Goal: Obtain resource: Download file/media

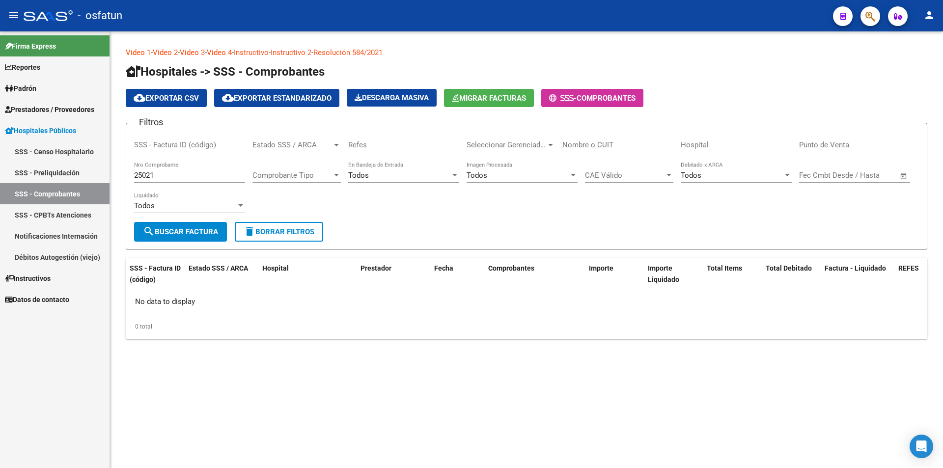
drag, startPoint x: 218, startPoint y: 169, endPoint x: 142, endPoint y: 176, distance: 76.5
click at [142, 176] on div "25021 Nro Comprobante" at bounding box center [189, 172] width 111 height 21
click at [147, 174] on input "25021" at bounding box center [189, 175] width 111 height 9
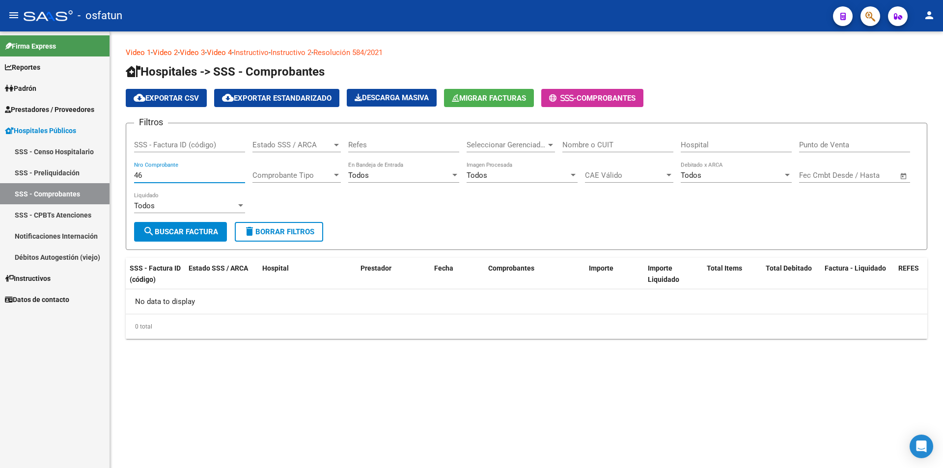
type input "46"
drag, startPoint x: 263, startPoint y: 219, endPoint x: 264, endPoint y: 228, distance: 8.4
click at [263, 221] on div "Filtros SSS - Factura ID (código) Estado SSS / ARCA Estado SSS / ARCA Refes Sel…" at bounding box center [526, 176] width 785 height 91
click at [265, 228] on span "delete Borrar Filtros" at bounding box center [279, 231] width 71 height 9
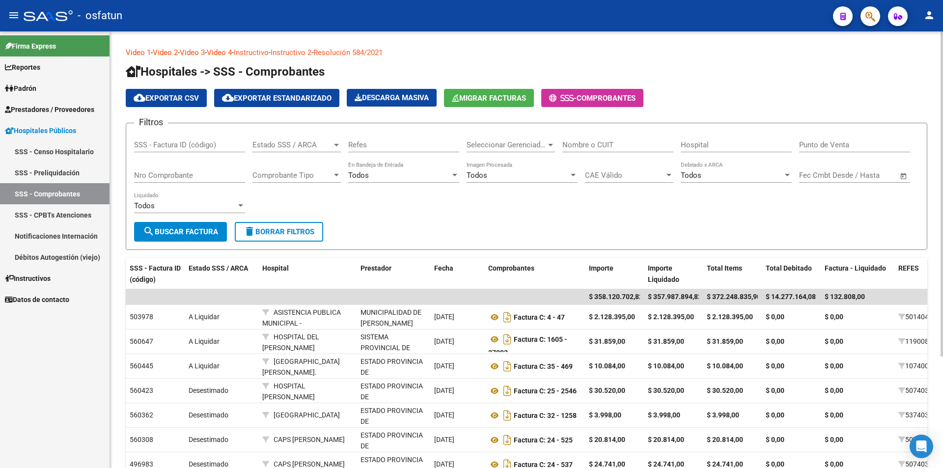
click at [223, 181] on div "Nro Comprobante" at bounding box center [189, 172] width 111 height 21
click at [205, 169] on div "Nro Comprobante" at bounding box center [189, 172] width 111 height 21
click at [210, 178] on input "Nro Comprobante" at bounding box center [189, 175] width 111 height 9
type input "46"
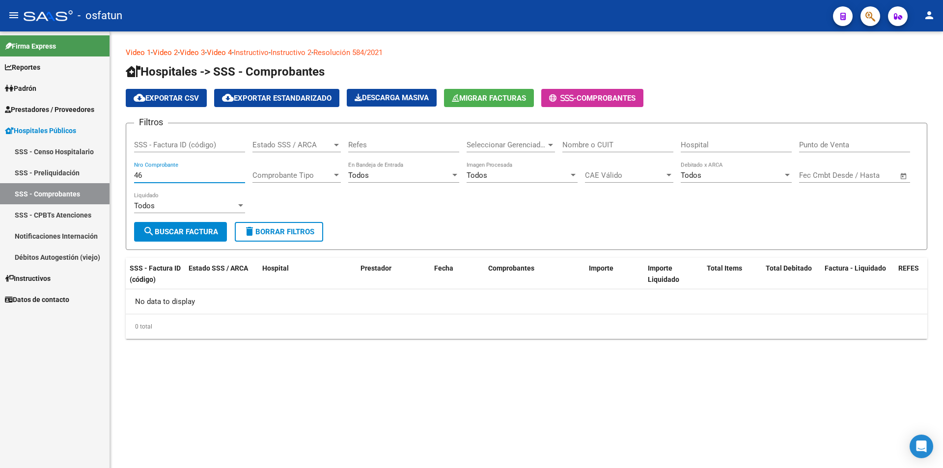
drag, startPoint x: 210, startPoint y: 179, endPoint x: 122, endPoint y: 180, distance: 87.4
click at [122, 180] on div "Video 1 - Video 2 - Video 3 - Video 4 - Instructivo - Instructivo 2 - Resolució…" at bounding box center [526, 200] width 833 height 339
type input "0000046"
click at [308, 239] on button "delete Borrar Filtros" at bounding box center [279, 232] width 88 height 20
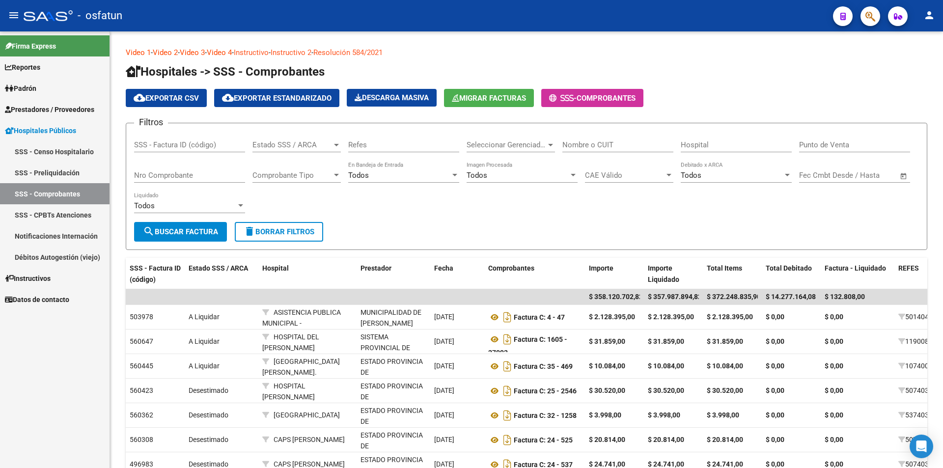
click at [86, 168] on link "SSS - Preliquidación" at bounding box center [54, 172] width 109 height 21
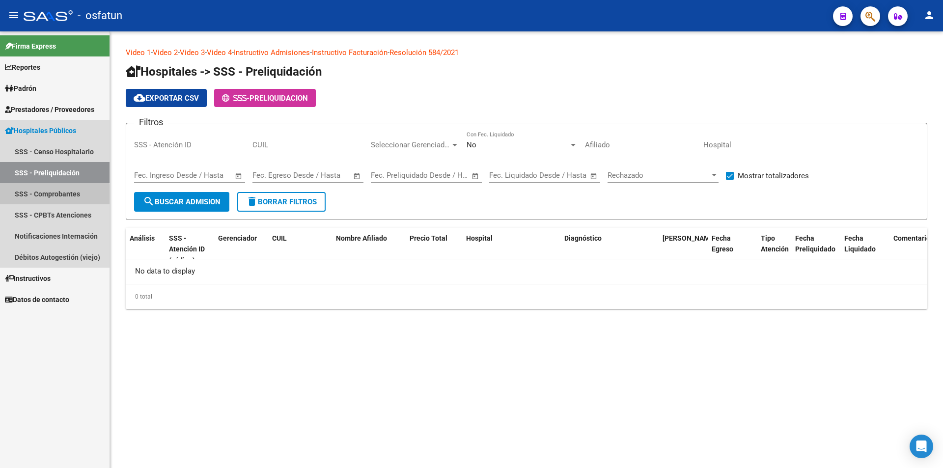
click at [51, 197] on link "SSS - Comprobantes" at bounding box center [54, 193] width 109 height 21
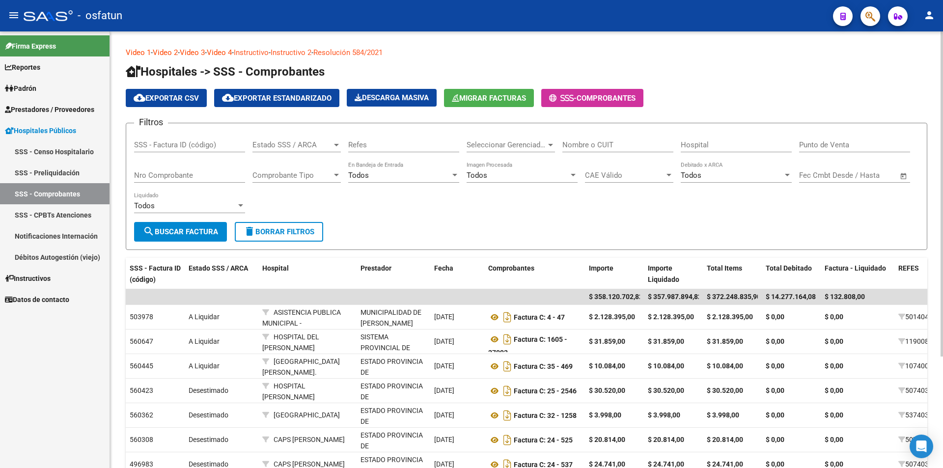
click at [634, 143] on input "Nombre o CUIT" at bounding box center [617, 144] width 111 height 9
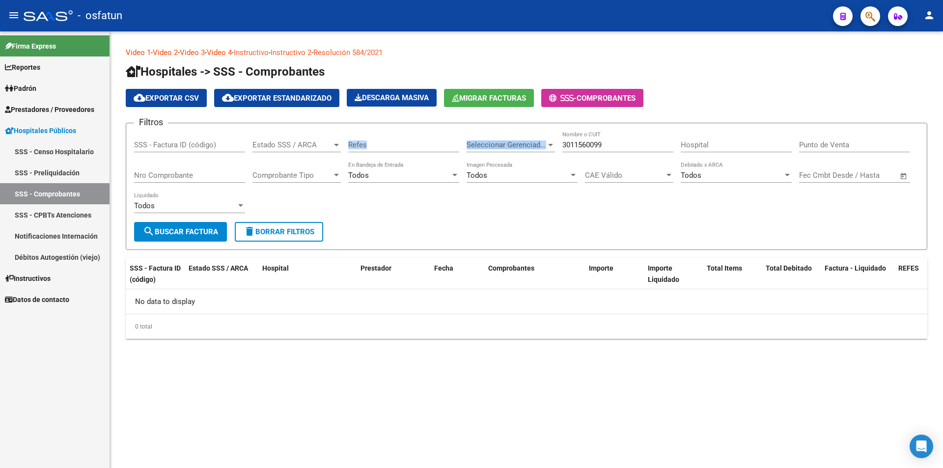
drag, startPoint x: 424, startPoint y: 141, endPoint x: 375, endPoint y: 139, distance: 49.1
click at [375, 139] on div "Filtros SSS - Factura ID (código) Estado SSS / ARCA Estado SSS / ARCA Refes Sel…" at bounding box center [526, 176] width 785 height 91
click at [618, 136] on div "3011560099 Nombre o CUIT" at bounding box center [617, 141] width 111 height 21
click at [617, 140] on input "3011560099" at bounding box center [617, 144] width 111 height 9
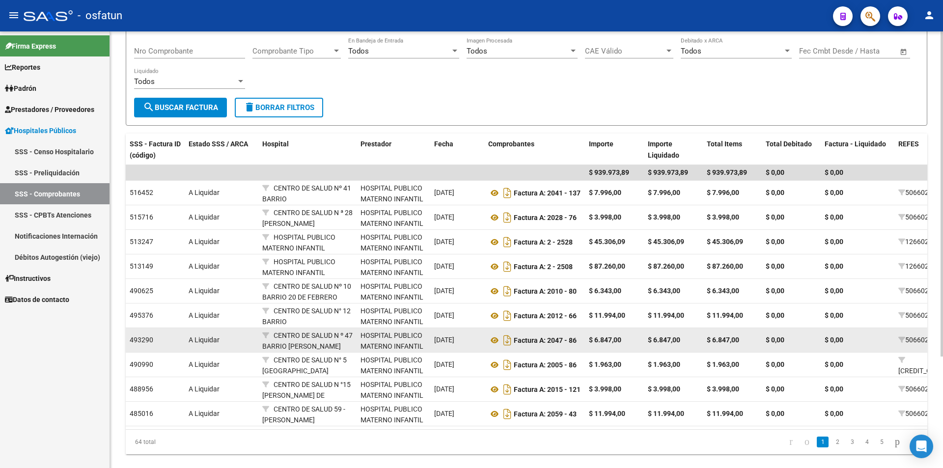
scroll to position [147, 0]
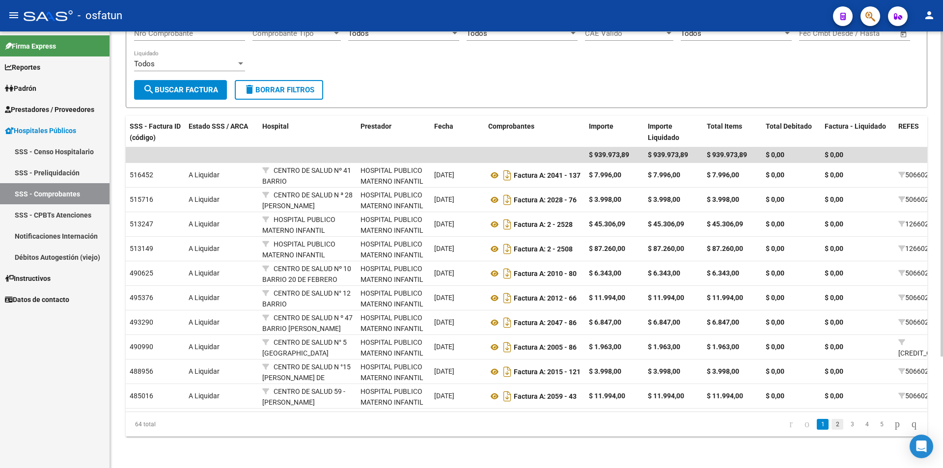
type input "30711560099"
click at [831, 430] on link "2" at bounding box center [837, 424] width 12 height 11
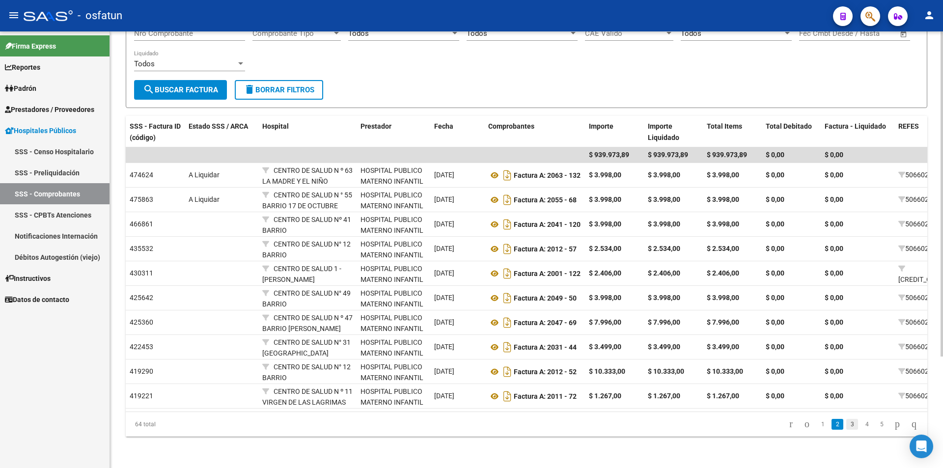
click at [846, 425] on link "3" at bounding box center [852, 424] width 12 height 11
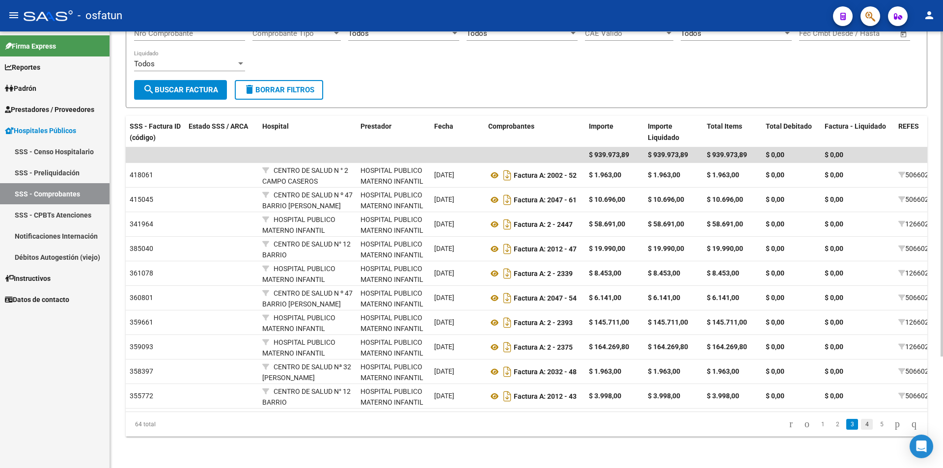
click at [861, 425] on link "4" at bounding box center [867, 424] width 12 height 11
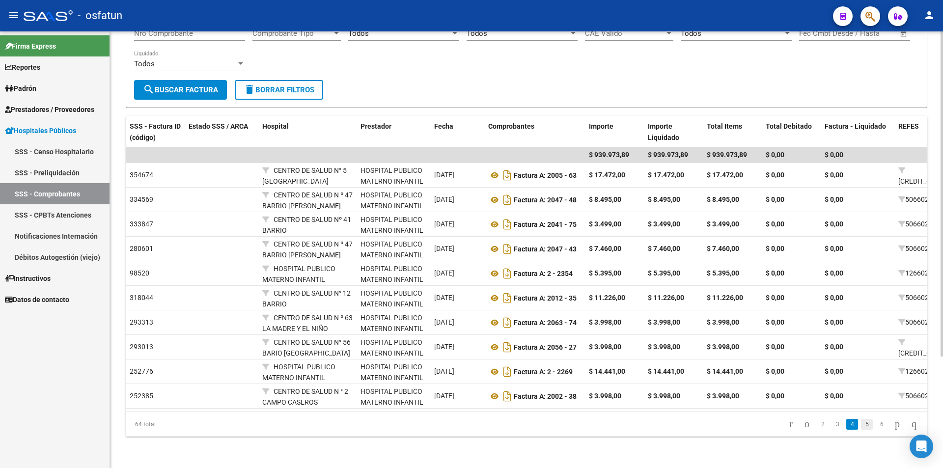
click at [861, 427] on link "5" at bounding box center [867, 424] width 12 height 11
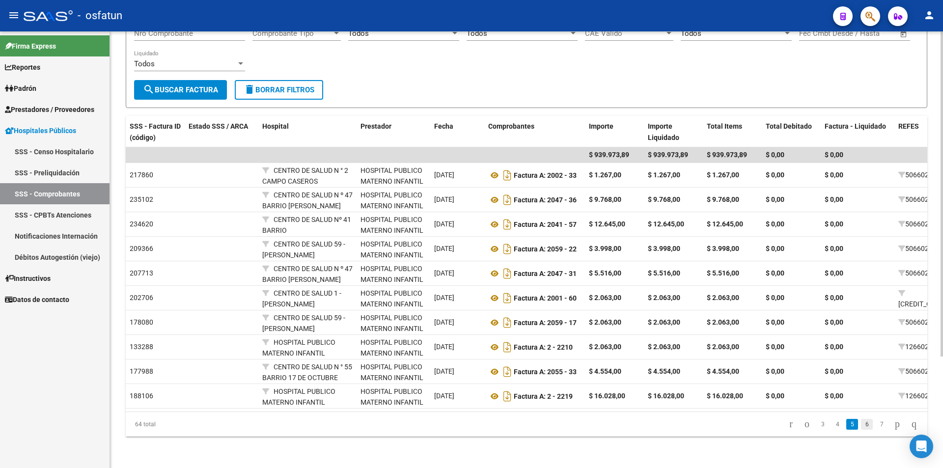
click at [861, 427] on link "6" at bounding box center [867, 424] width 12 height 11
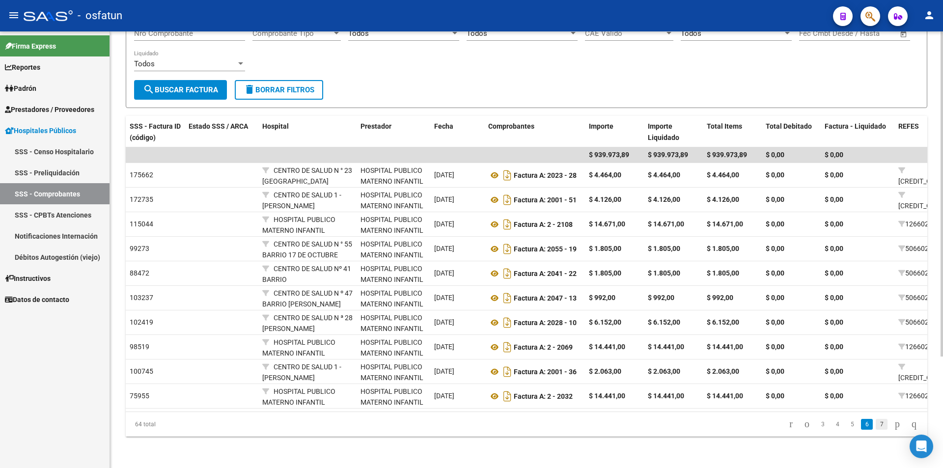
click at [875, 430] on link "7" at bounding box center [881, 424] width 12 height 11
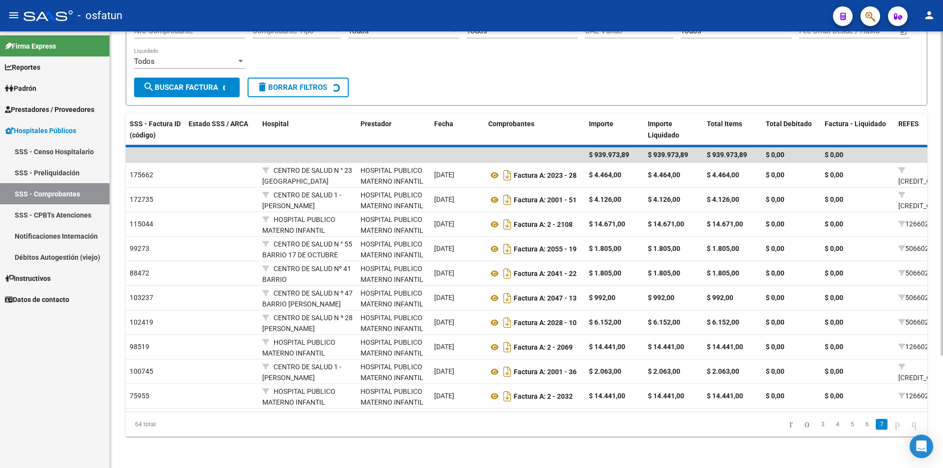
scroll to position [2, 0]
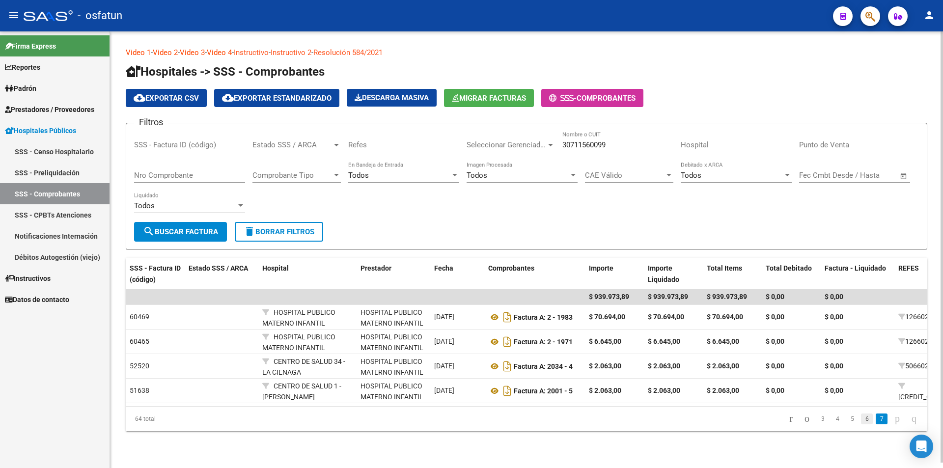
click at [861, 424] on link "6" at bounding box center [867, 418] width 12 height 11
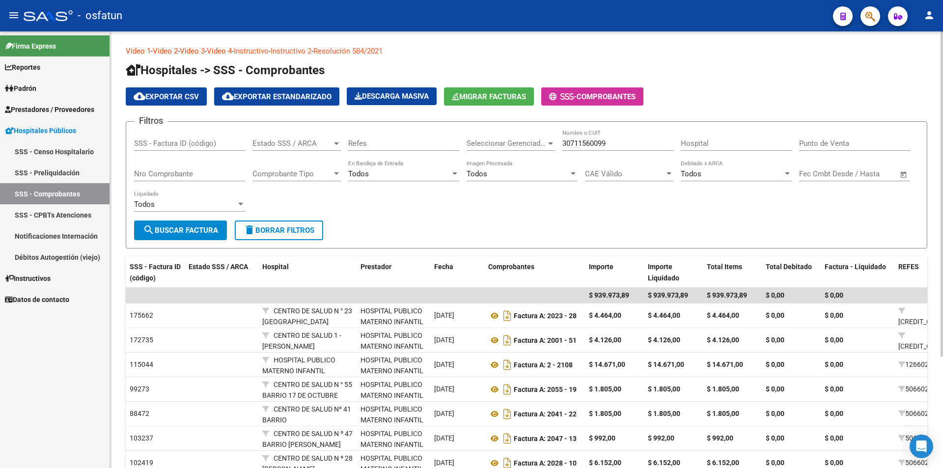
scroll to position [0, 0]
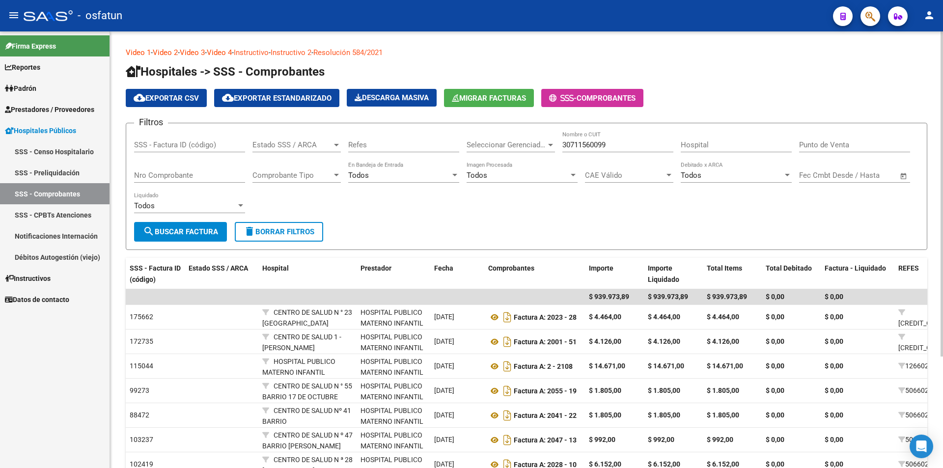
click at [192, 176] on input "Nro Comprobante" at bounding box center [189, 175] width 111 height 9
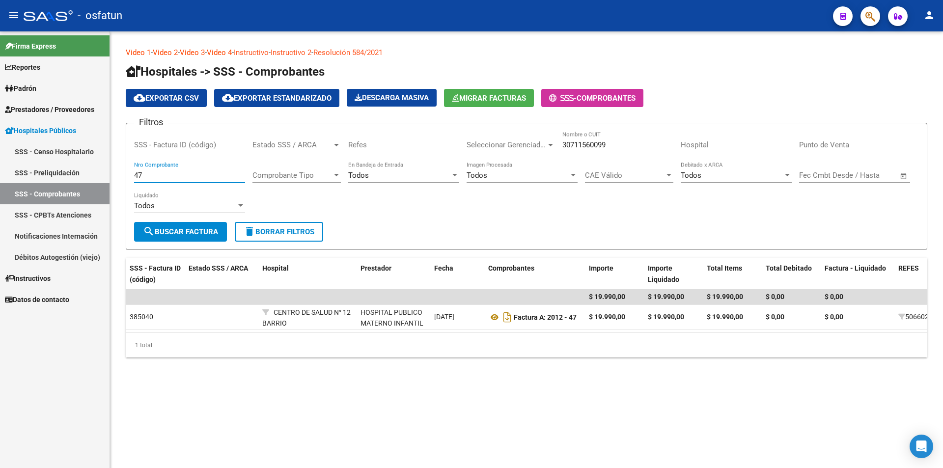
drag, startPoint x: 205, startPoint y: 175, endPoint x: 73, endPoint y: 179, distance: 132.1
click at [73, 179] on mat-sidenav-container "Firma Express Reportes Ingresos Percibidos Análisis de todos los conceptos deta…" at bounding box center [471, 249] width 943 height 436
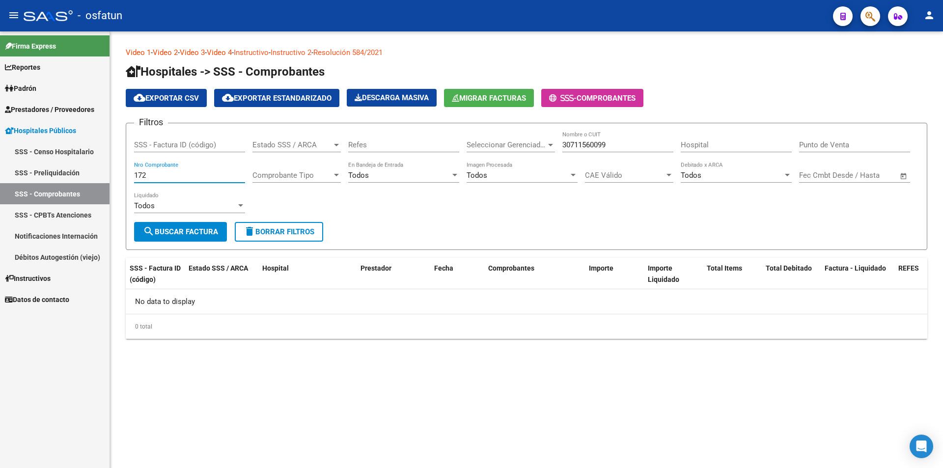
drag, startPoint x: 176, startPoint y: 171, endPoint x: 170, endPoint y: 175, distance: 6.7
click at [172, 172] on input "172" at bounding box center [189, 175] width 111 height 9
drag, startPoint x: 170, startPoint y: 175, endPoint x: 0, endPoint y: 170, distance: 170.4
click at [0, 170] on mat-sidenav-container "Firma Express Reportes Ingresos Percibidos Análisis de todos los conceptos deta…" at bounding box center [471, 249] width 943 height 436
drag, startPoint x: 177, startPoint y: 175, endPoint x: 0, endPoint y: 157, distance: 177.7
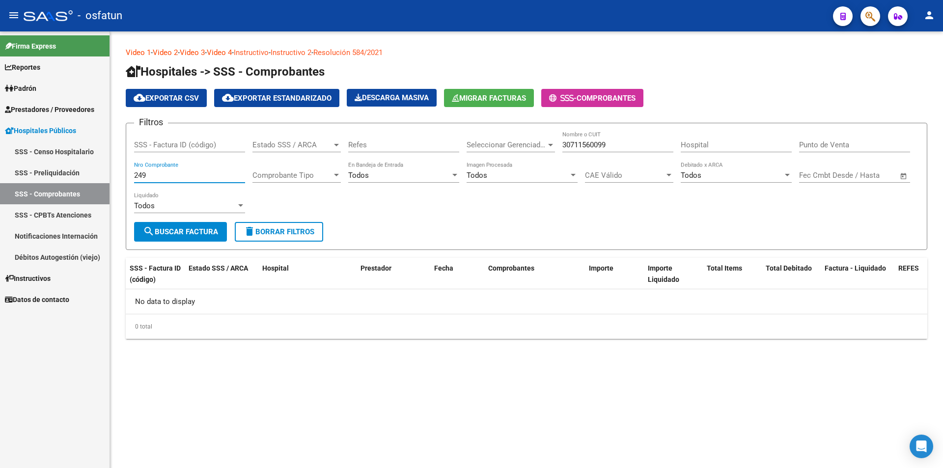
click at [0, 157] on mat-sidenav-container "Firma Express Reportes Ingresos Percibidos Análisis de todos los conceptos deta…" at bounding box center [471, 249] width 943 height 436
drag, startPoint x: 149, startPoint y: 179, endPoint x: 90, endPoint y: 173, distance: 59.7
click at [90, 173] on mat-sidenav-container "Firma Express Reportes Ingresos Percibidos Análisis de todos los conceptos deta…" at bounding box center [471, 249] width 943 height 436
drag, startPoint x: 176, startPoint y: 176, endPoint x: 108, endPoint y: 180, distance: 68.3
click at [108, 180] on mat-sidenav-container "Firma Express Reportes Ingresos Percibidos Análisis de todos los conceptos deta…" at bounding box center [471, 249] width 943 height 436
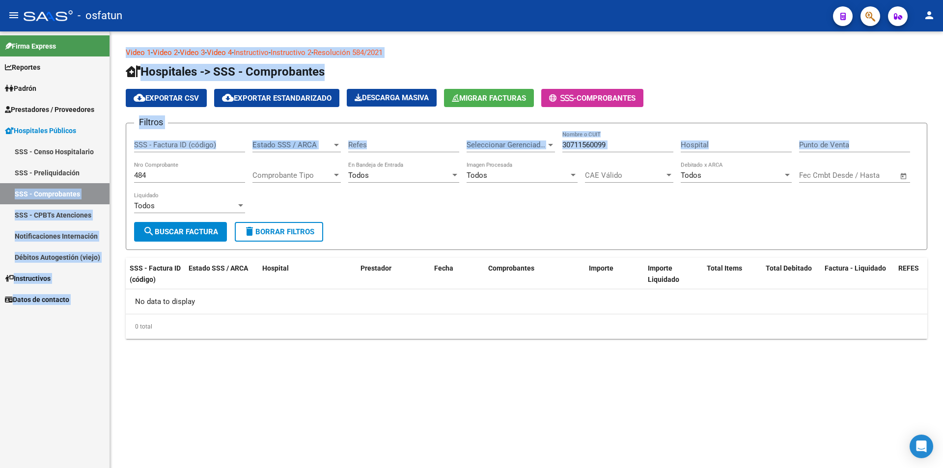
drag, startPoint x: 185, startPoint y: 170, endPoint x: 100, endPoint y: 180, distance: 85.0
click at [92, 178] on mat-sidenav-container "Firma Express Reportes Ingresos Percibidos Análisis de todos los conceptos deta…" at bounding box center [471, 249] width 943 height 436
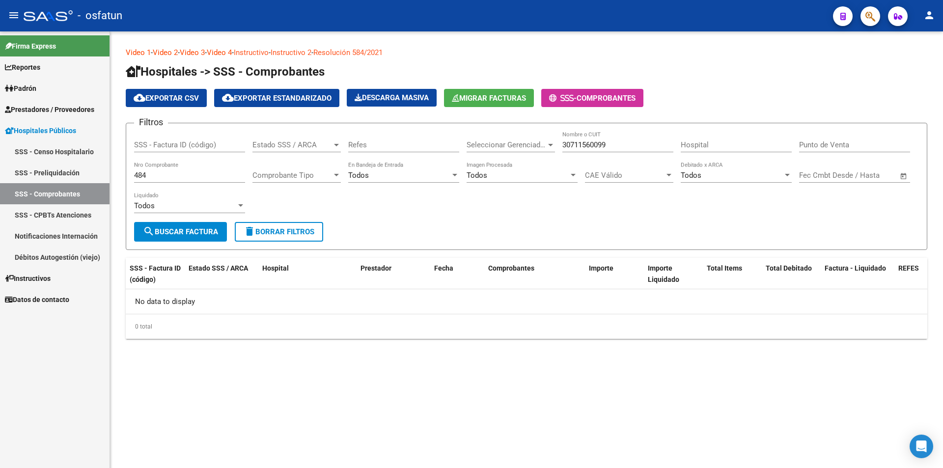
click at [175, 176] on input "484" at bounding box center [189, 175] width 111 height 9
type input "4"
drag, startPoint x: 154, startPoint y: 177, endPoint x: 112, endPoint y: 179, distance: 41.8
click at [112, 177] on div "Video 1 - Video 2 - Video 3 - Video 4 - Instructivo - Instructivo 2 - Resolució…" at bounding box center [526, 200] width 833 height 339
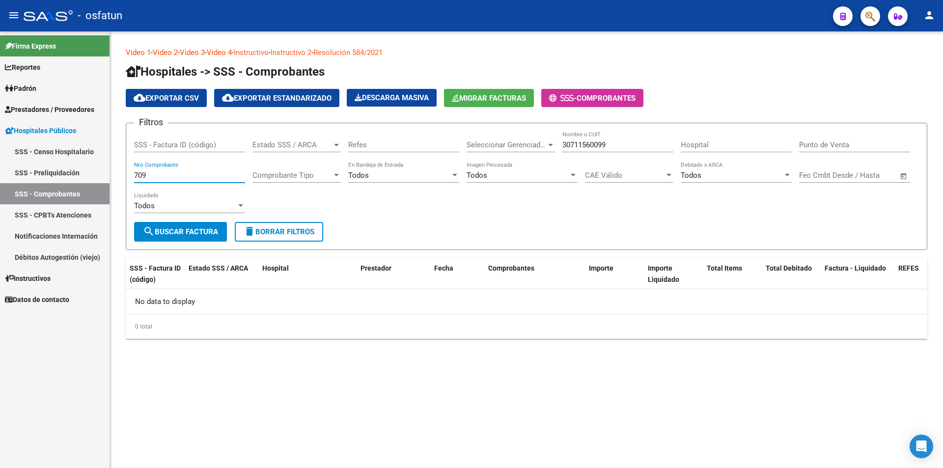
click at [216, 177] on input "709" at bounding box center [189, 175] width 111 height 9
drag, startPoint x: 150, startPoint y: 173, endPoint x: 91, endPoint y: 169, distance: 58.6
click at [91, 169] on mat-sidenav-container "Firma Express Reportes Ingresos Percibidos Análisis de todos los conceptos deta…" at bounding box center [471, 249] width 943 height 436
drag, startPoint x: 157, startPoint y: 173, endPoint x: 112, endPoint y: 174, distance: 44.2
click at [112, 174] on div "Video 1 - Video 2 - Video 3 - Video 4 - Instructivo - Instructivo 2 - Resolució…" at bounding box center [526, 200] width 833 height 339
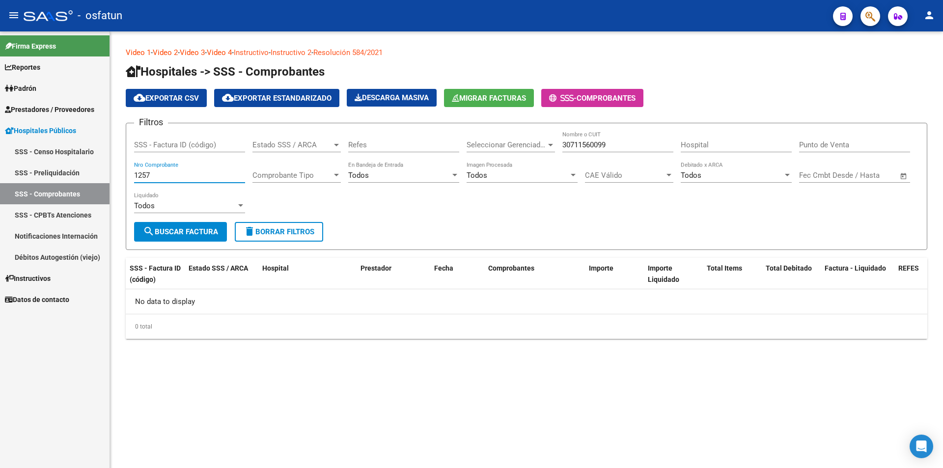
click at [195, 177] on input "1257" at bounding box center [189, 175] width 111 height 9
drag, startPoint x: 170, startPoint y: 175, endPoint x: 29, endPoint y: 152, distance: 143.3
click at [29, 152] on mat-sidenav-container "Firma Express Reportes Ingresos Percibidos Análisis de todos los conceptos deta…" at bounding box center [471, 249] width 943 height 436
drag, startPoint x: 155, startPoint y: 178, endPoint x: 71, endPoint y: 178, distance: 84.0
click at [71, 178] on mat-sidenav-container "Firma Express Reportes Ingresos Percibidos Análisis de todos los conceptos deta…" at bounding box center [471, 249] width 943 height 436
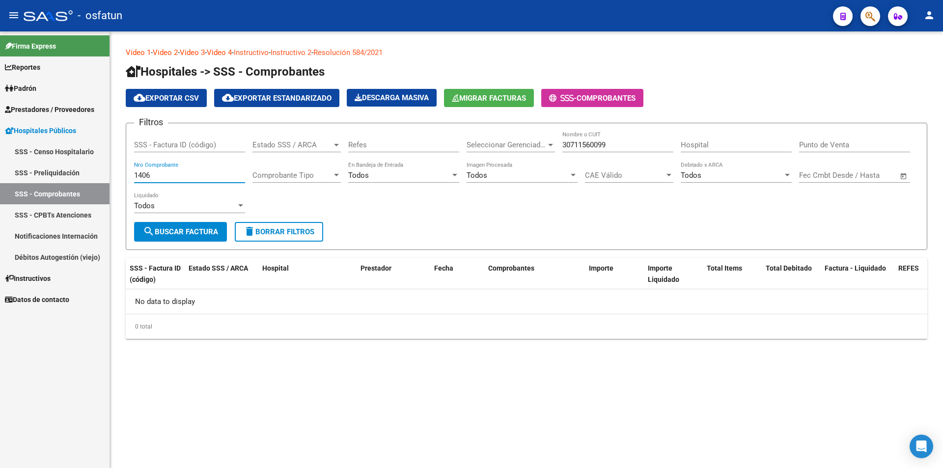
type input "1"
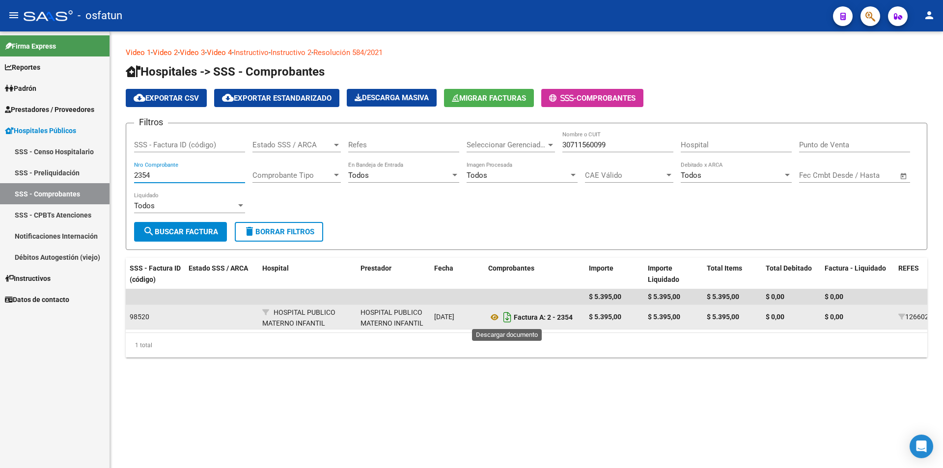
click at [507, 318] on icon "Descargar documento" at bounding box center [507, 317] width 13 height 16
click at [178, 174] on input "2354" at bounding box center [189, 175] width 111 height 9
click at [495, 319] on icon at bounding box center [494, 317] width 13 height 12
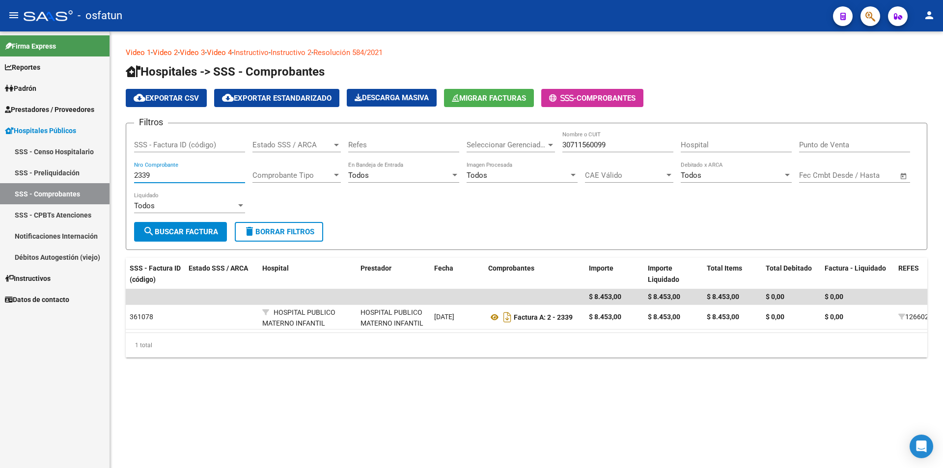
click at [169, 173] on input "2339" at bounding box center [189, 175] width 111 height 9
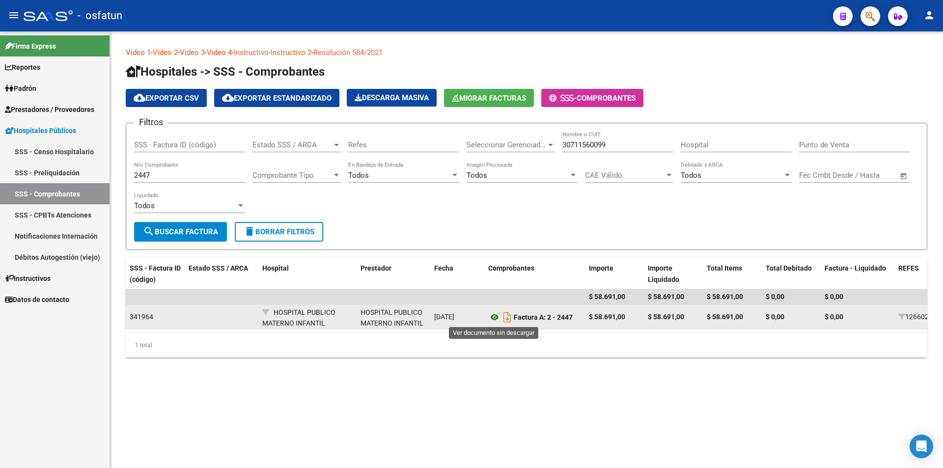
click at [496, 318] on icon at bounding box center [494, 317] width 13 height 12
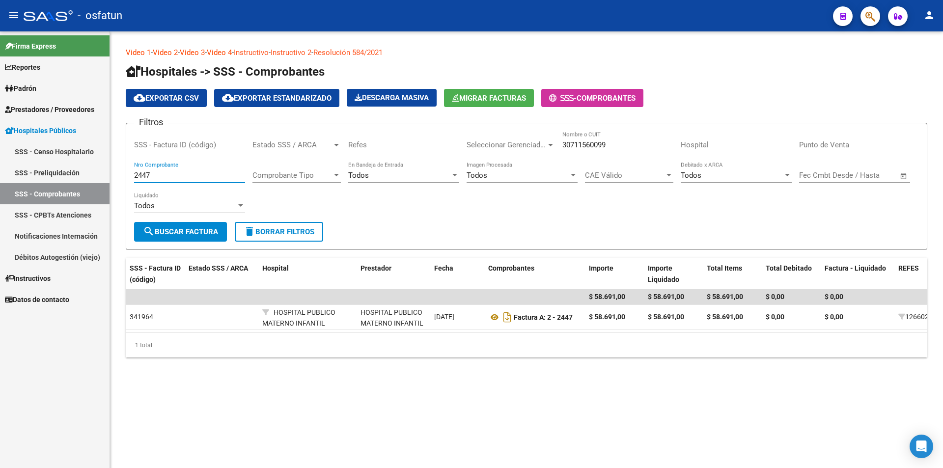
click at [185, 177] on input "2447" at bounding box center [189, 175] width 111 height 9
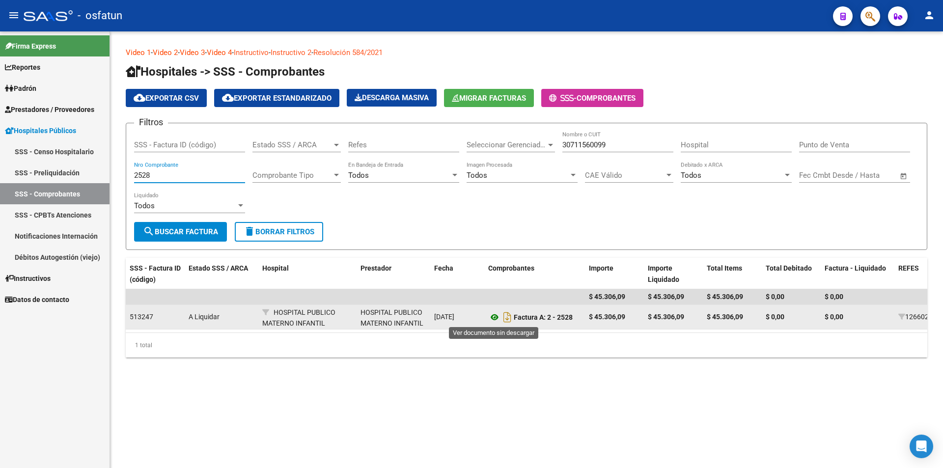
click at [493, 318] on icon at bounding box center [494, 317] width 13 height 12
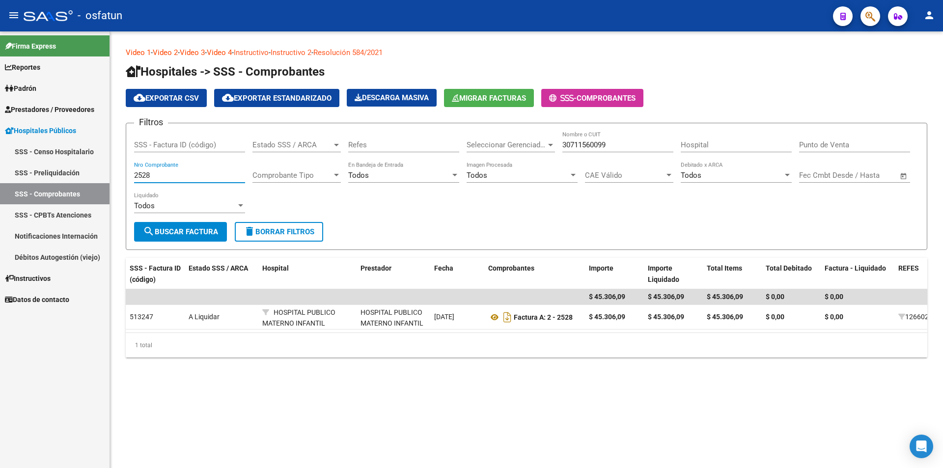
click at [195, 173] on input "2528" at bounding box center [189, 175] width 111 height 9
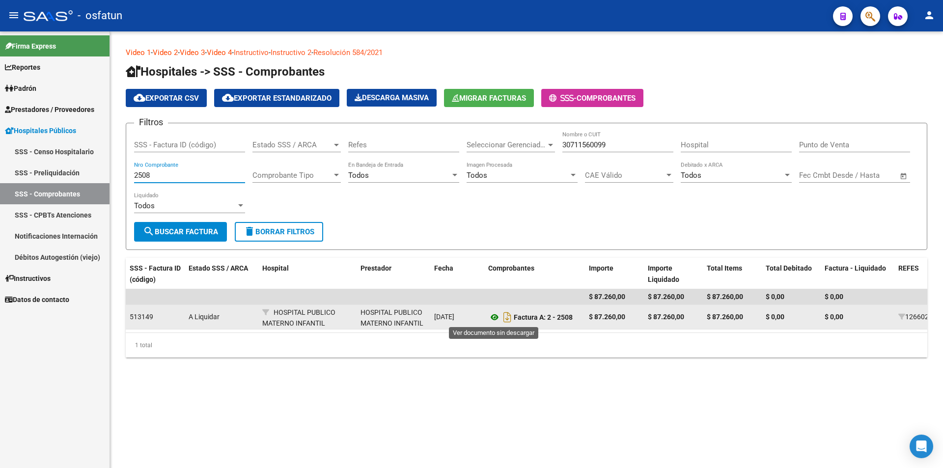
type input "2508"
click at [491, 320] on icon at bounding box center [494, 317] width 13 height 12
